Goal: Task Accomplishment & Management: Use online tool/utility

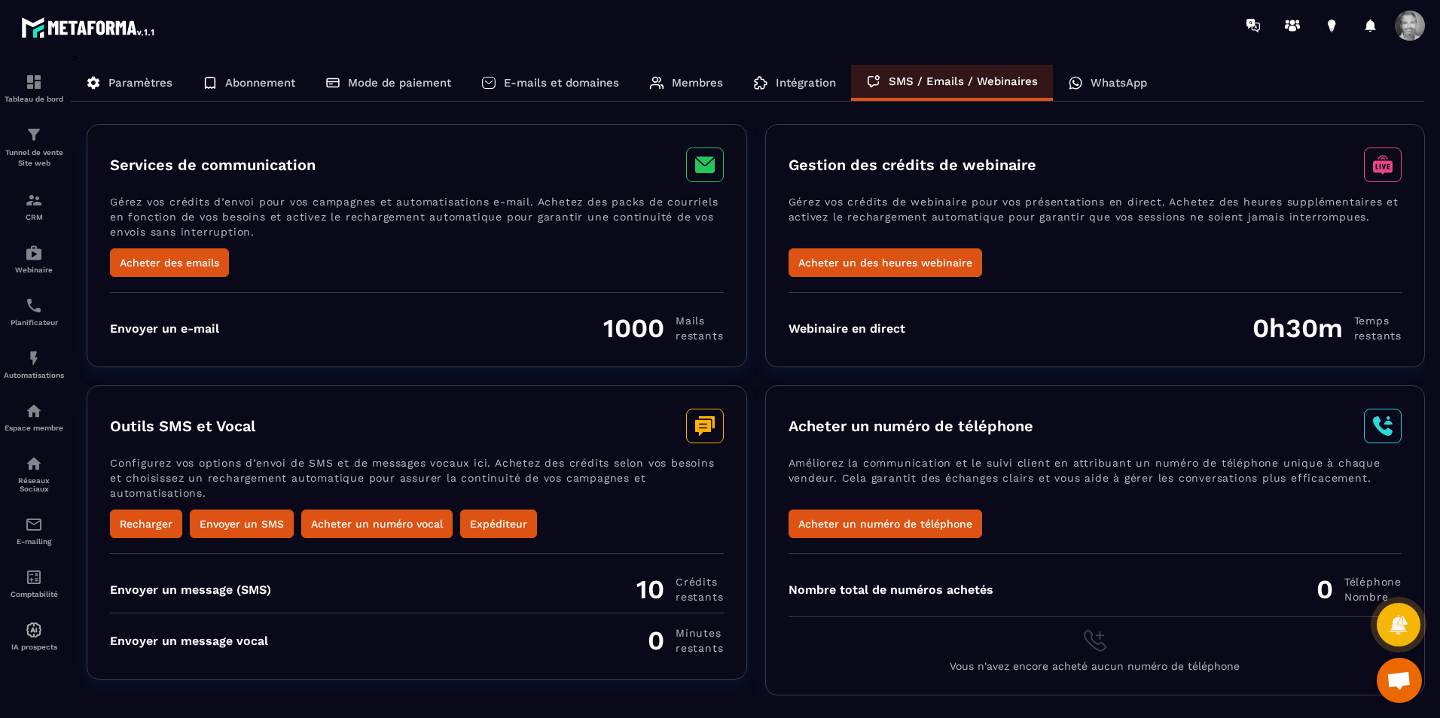
click at [809, 75] on div "Intégration" at bounding box center [794, 83] width 113 height 36
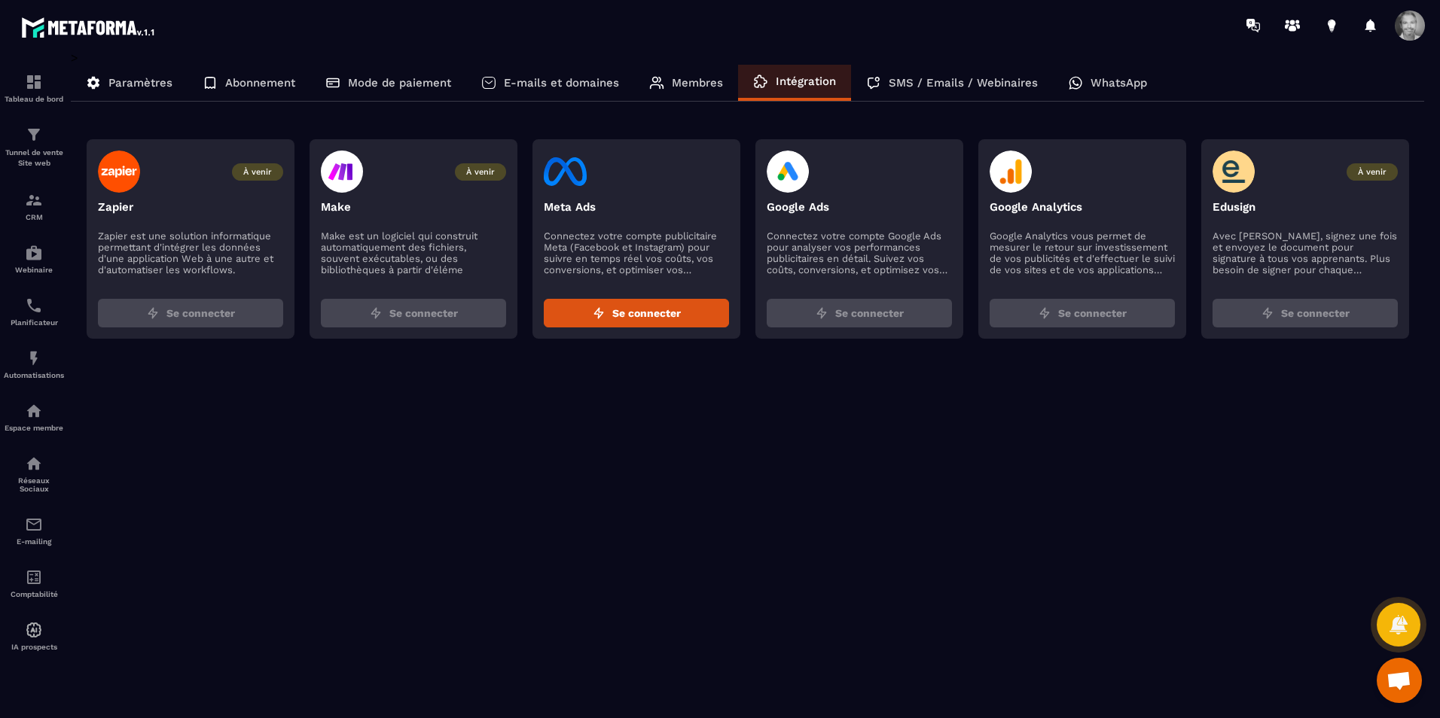
click at [706, 84] on p "Membres" at bounding box center [697, 83] width 51 height 14
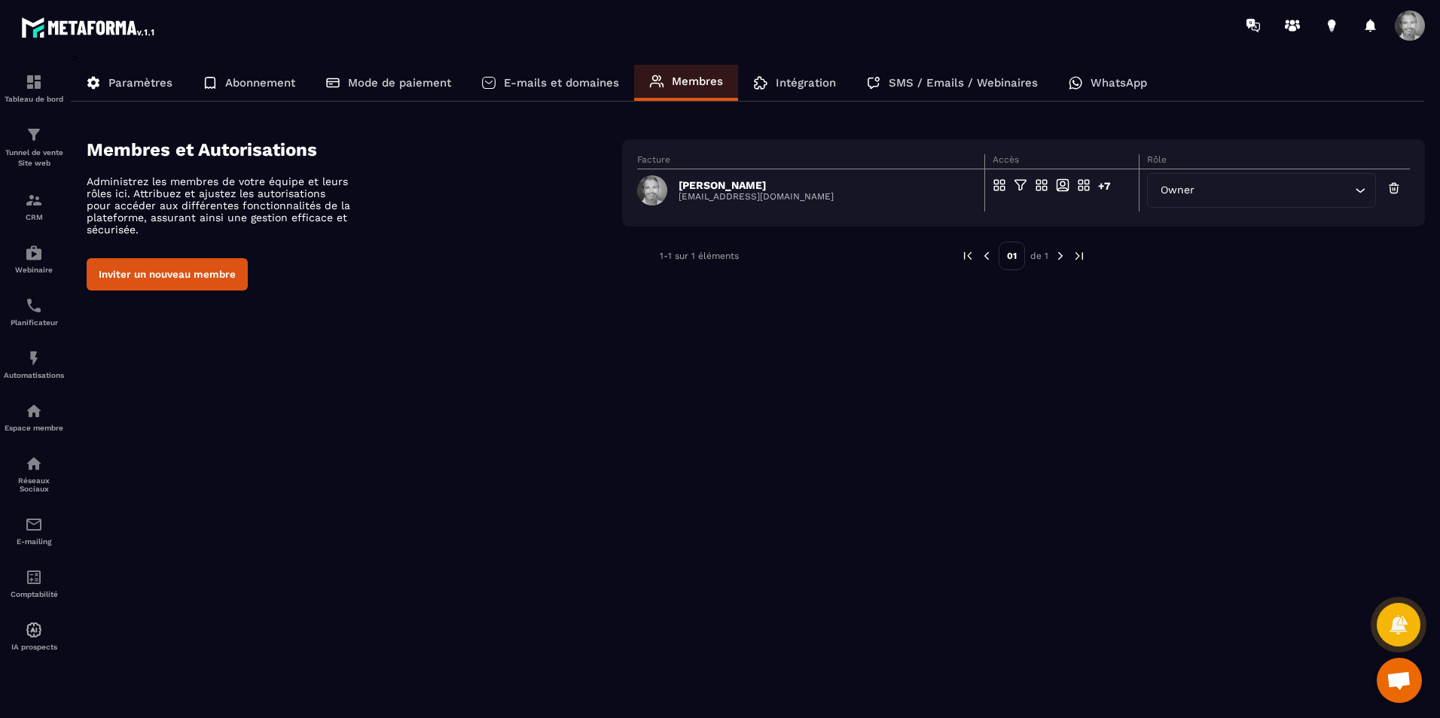
click at [647, 195] on span at bounding box center [652, 190] width 30 height 30
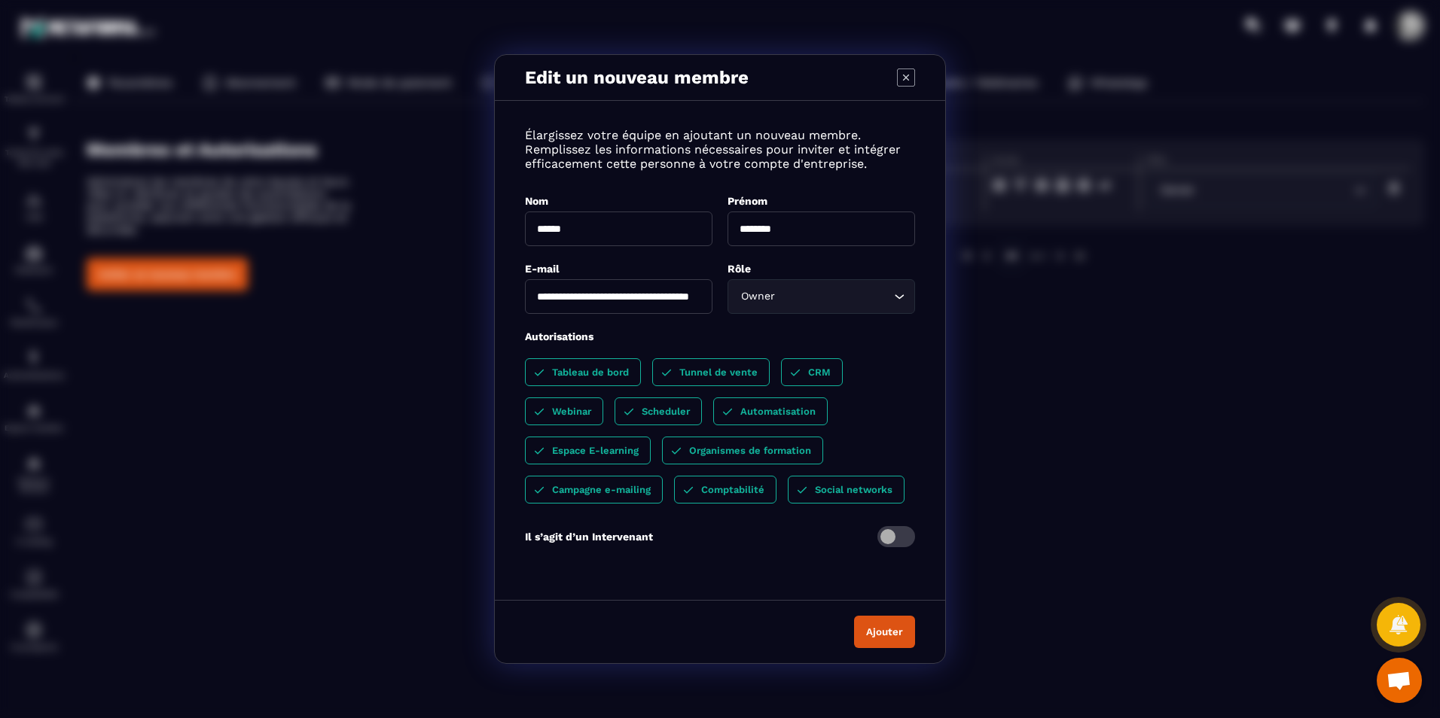
click at [647, 195] on div "**********" at bounding box center [720, 347] width 450 height 462
click at [904, 76] on icon "Modal window" at bounding box center [906, 78] width 18 height 18
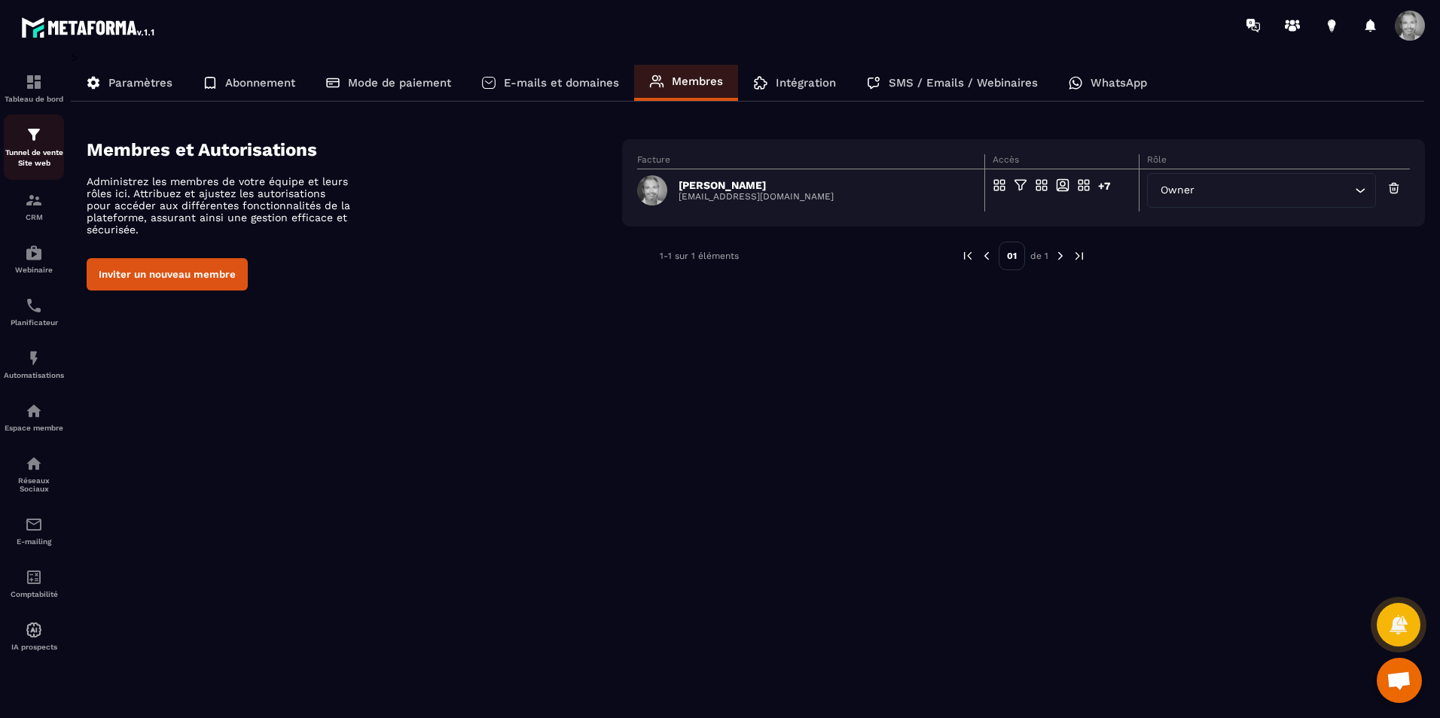
click at [37, 148] on p "Tunnel de vente Site web" at bounding box center [34, 158] width 60 height 21
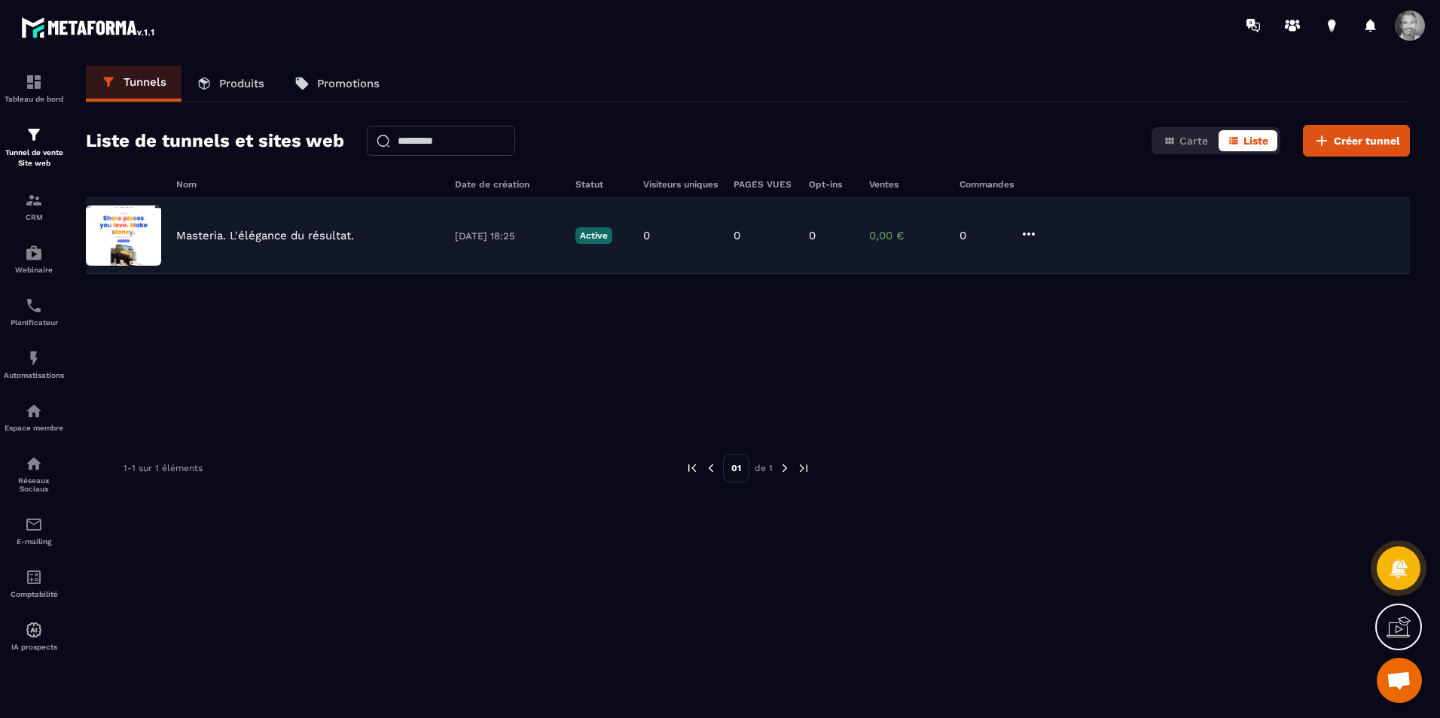
click at [132, 239] on img at bounding box center [123, 236] width 75 height 60
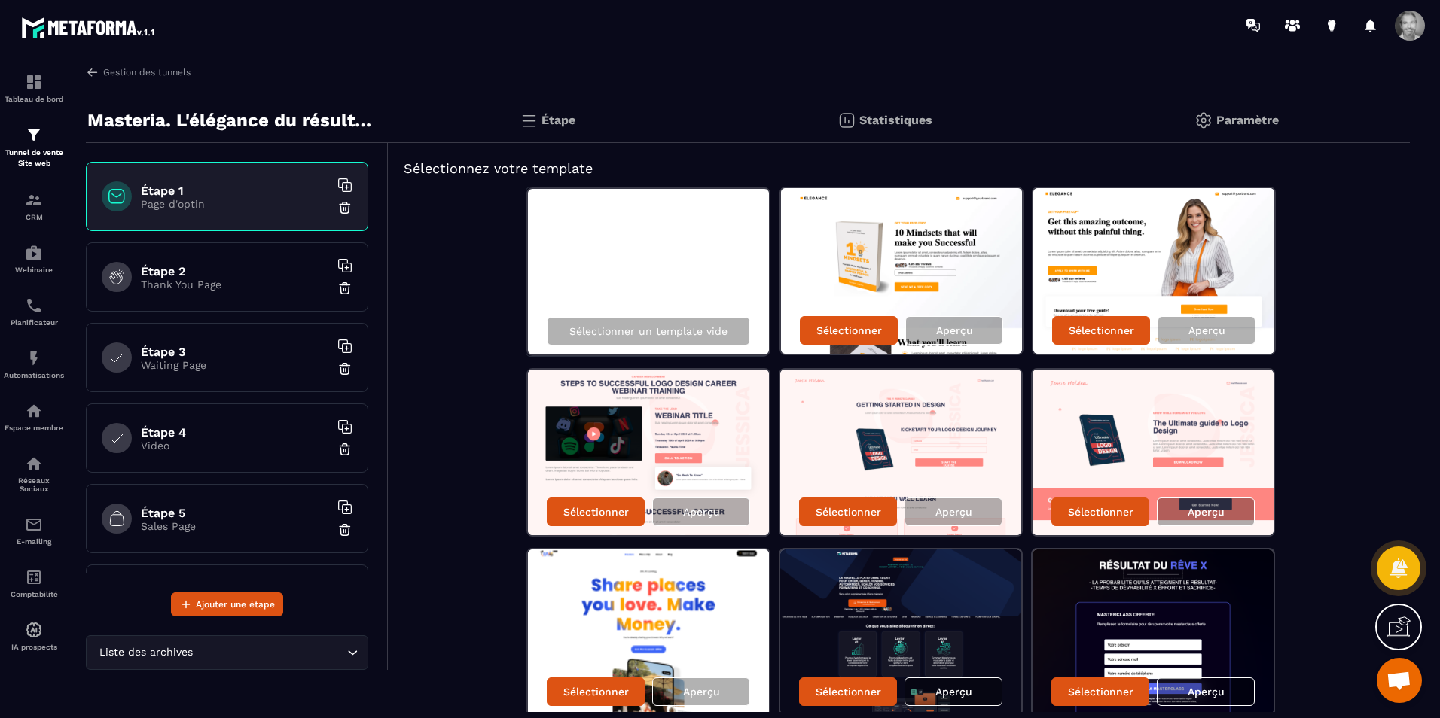
click at [158, 276] on h6 "Étape 2" at bounding box center [235, 271] width 188 height 14
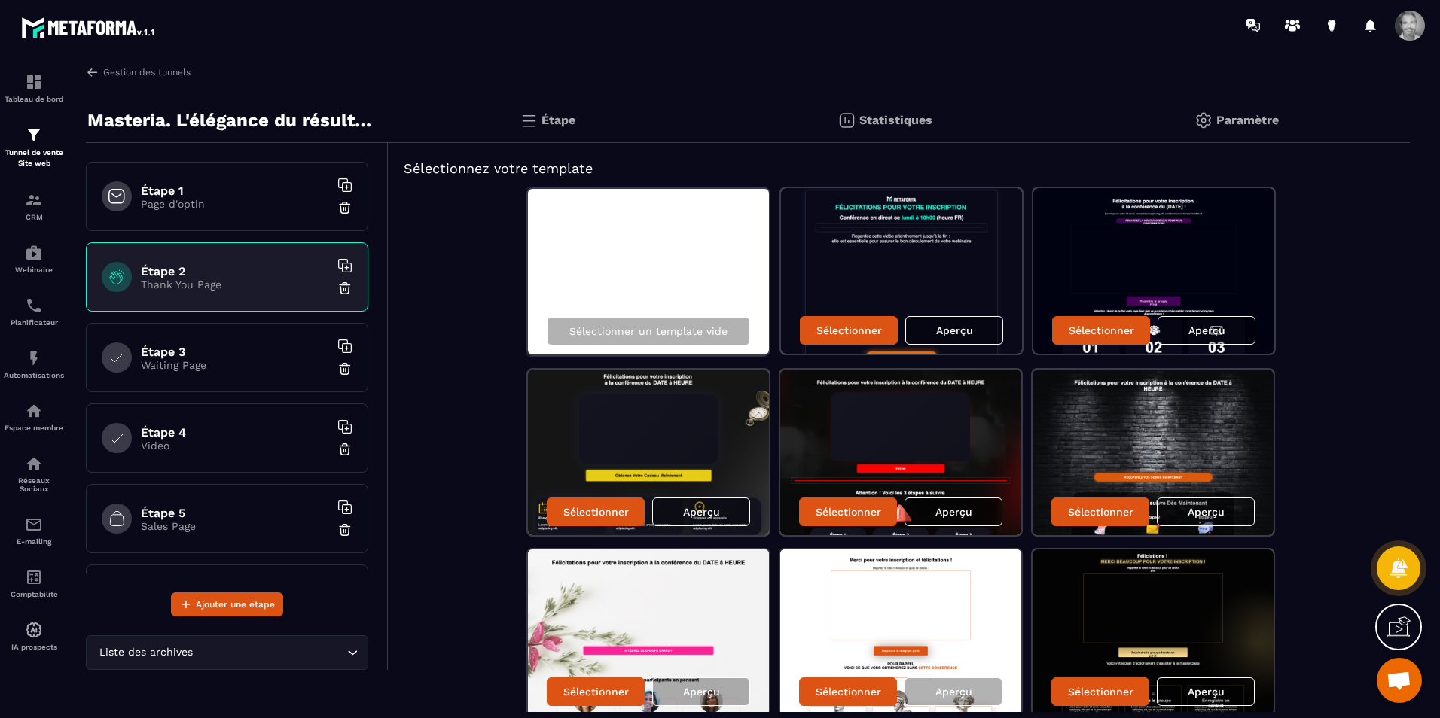
click at [194, 343] on div "Étape 3 Waiting Page" at bounding box center [227, 357] width 282 height 69
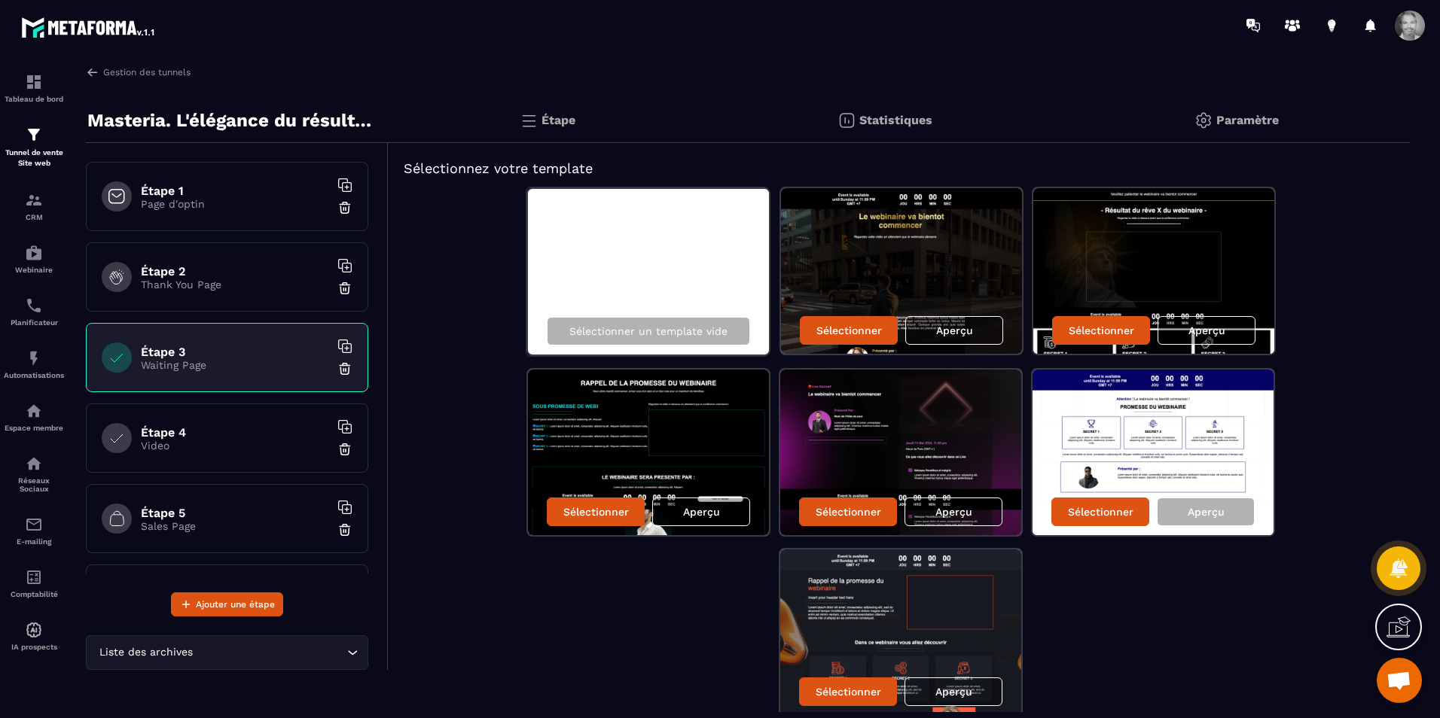
click at [208, 426] on h6 "Étape 4" at bounding box center [235, 432] width 188 height 14
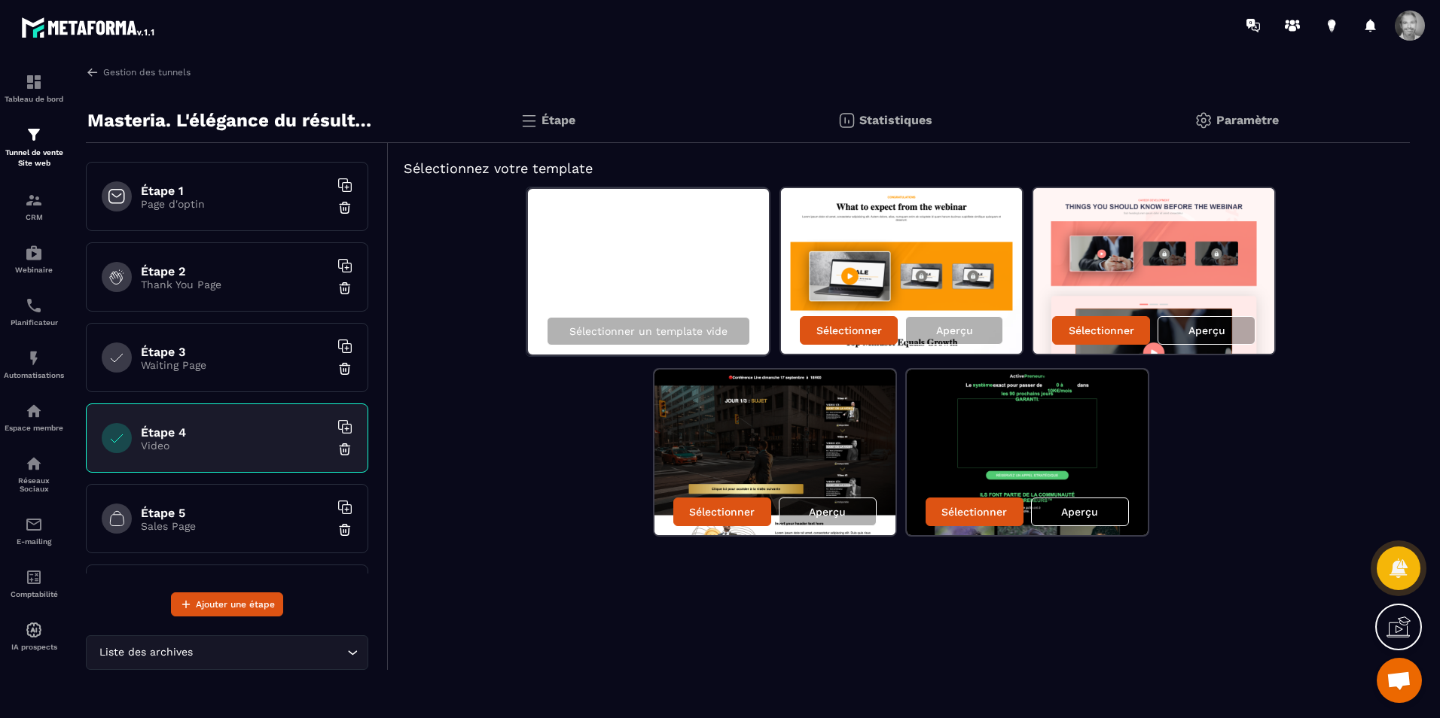
click at [219, 511] on h6 "Étape 5" at bounding box center [235, 513] width 188 height 14
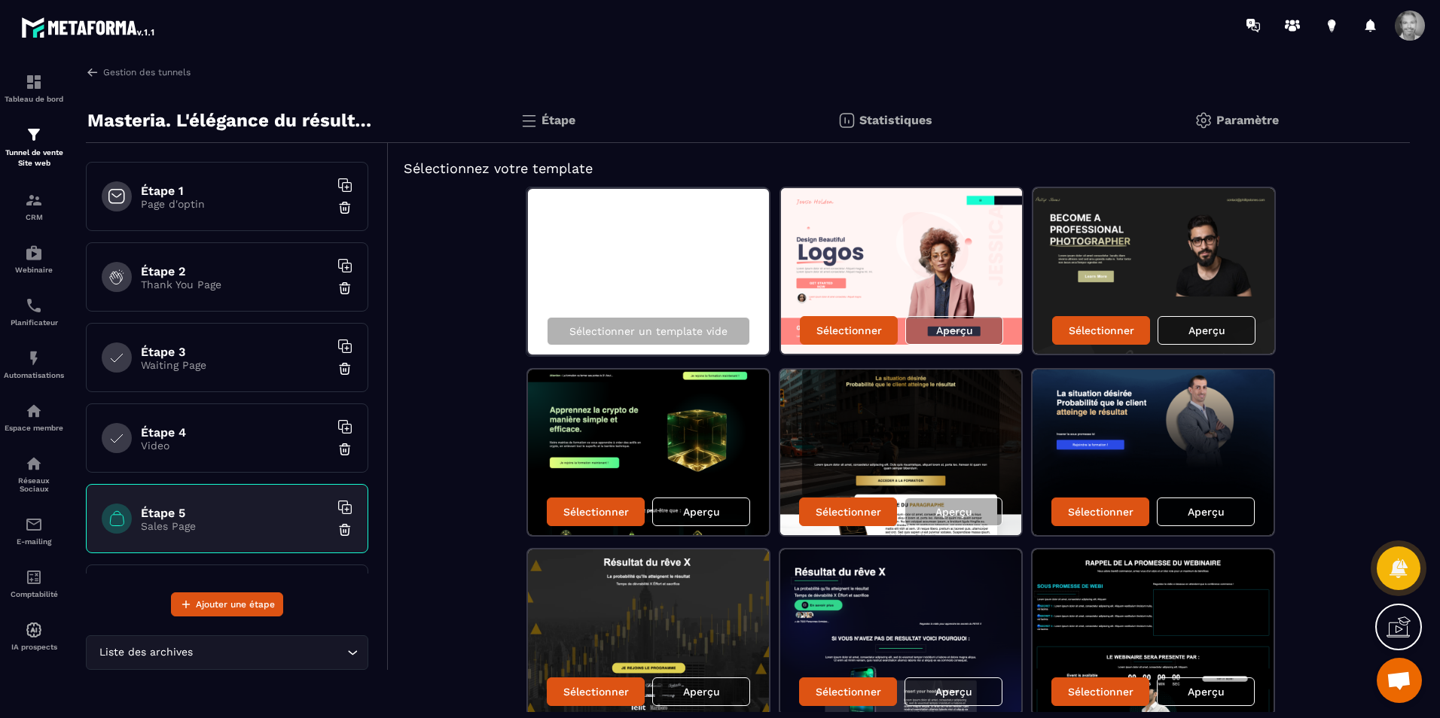
click at [224, 207] on p "Page d'optin" at bounding box center [235, 204] width 188 height 12
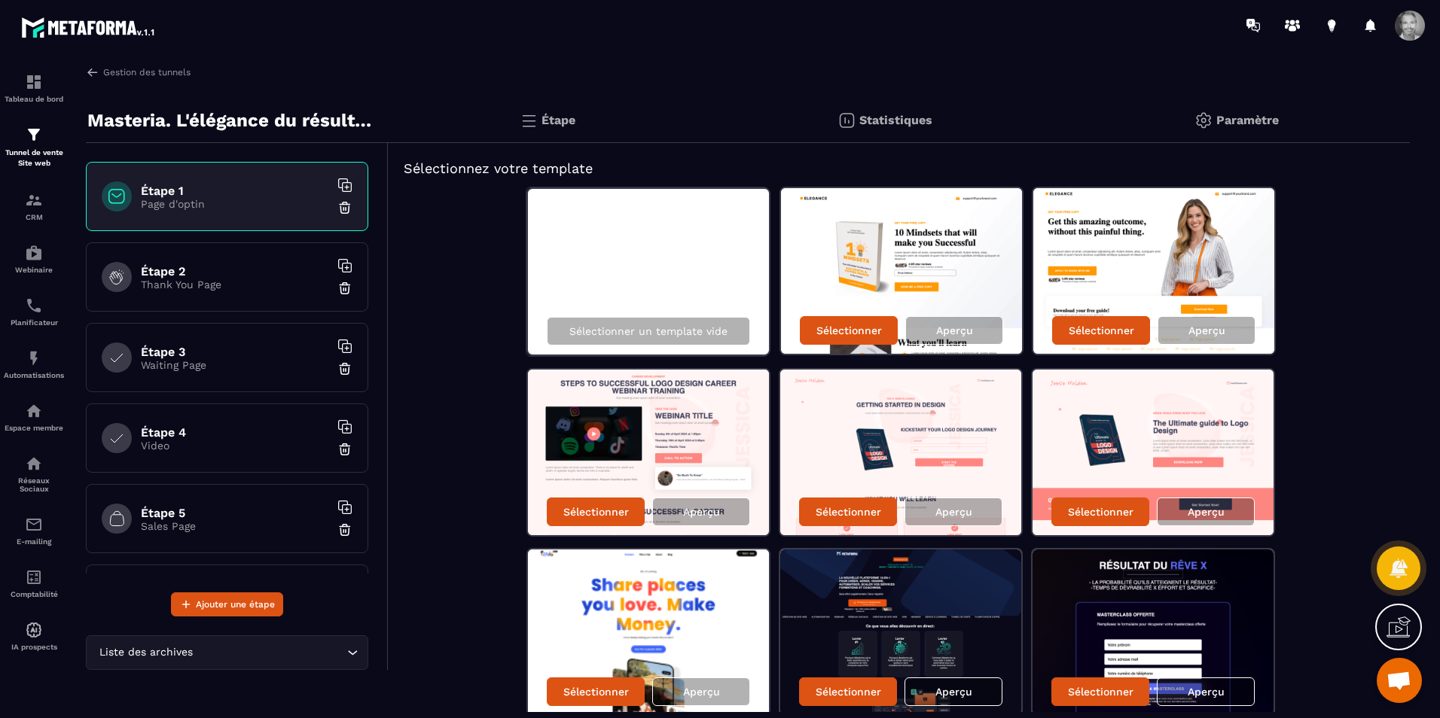
click at [228, 276] on h6 "Étape 2" at bounding box center [235, 271] width 188 height 14
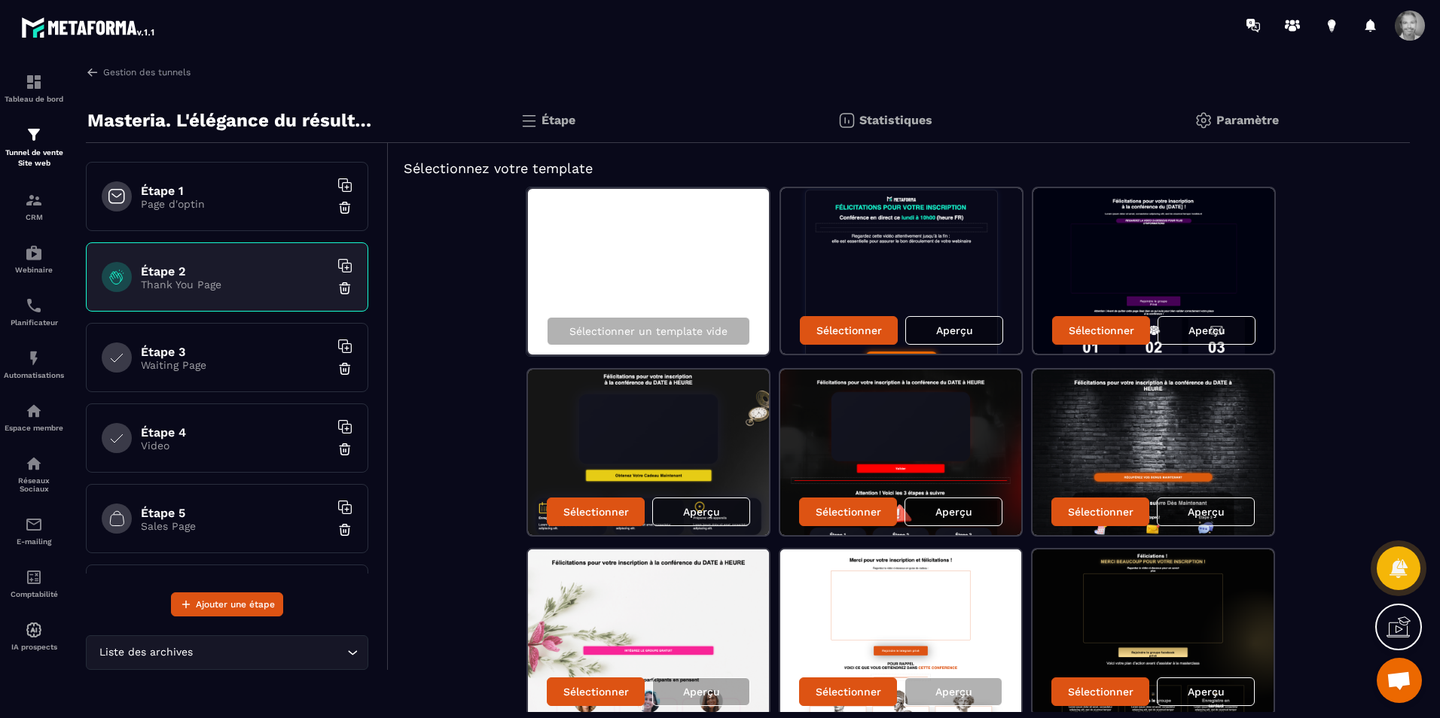
click at [235, 340] on div "Étape 3 Waiting Page" at bounding box center [227, 357] width 282 height 69
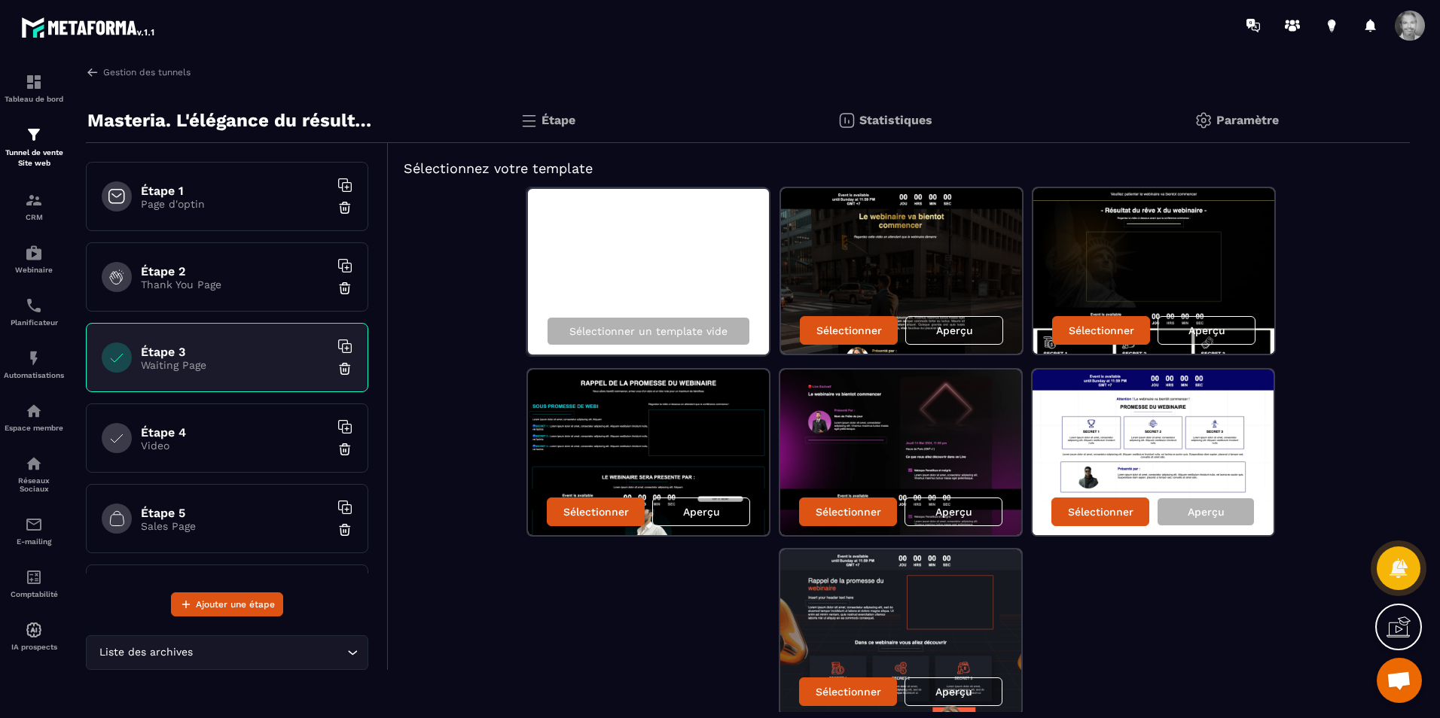
click at [237, 435] on h6 "Étape 4" at bounding box center [235, 432] width 188 height 14
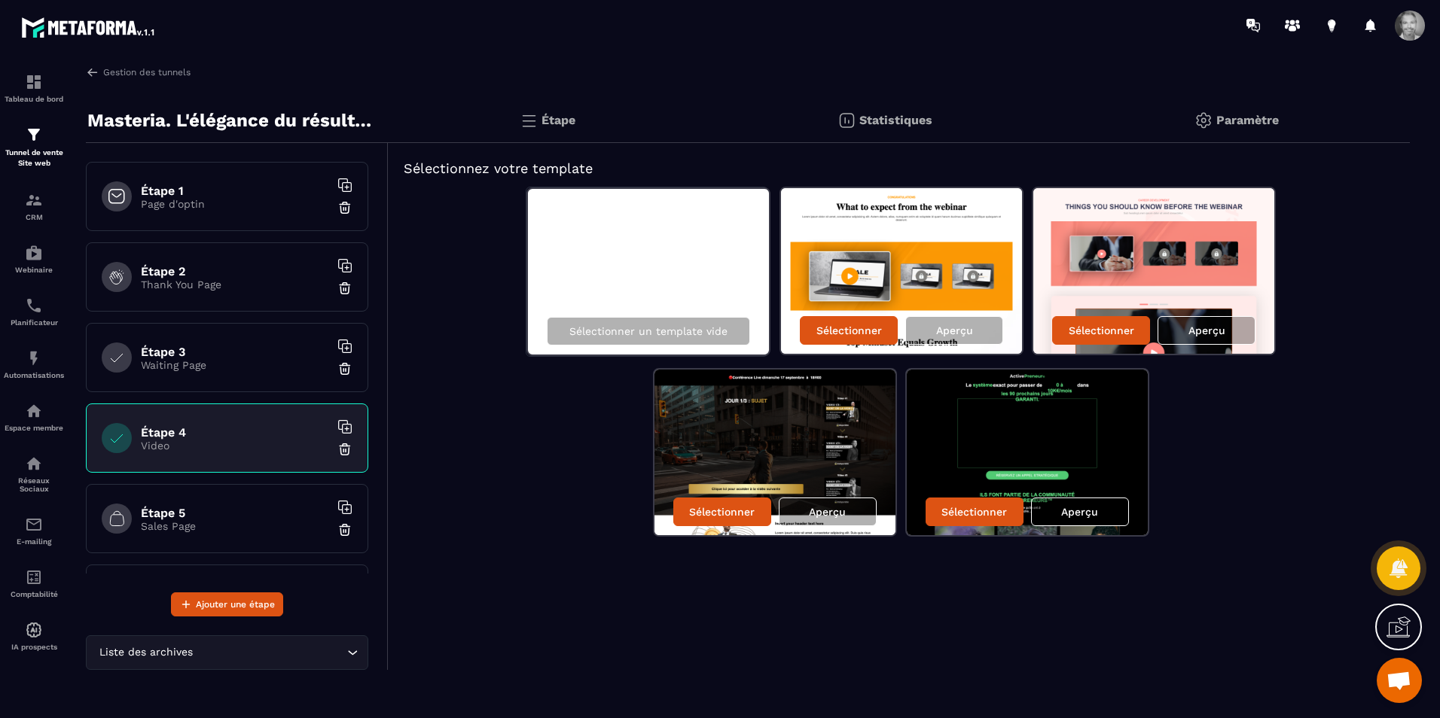
click at [241, 514] on h6 "Étape 5" at bounding box center [235, 513] width 188 height 14
